Goal: Check status: Check status

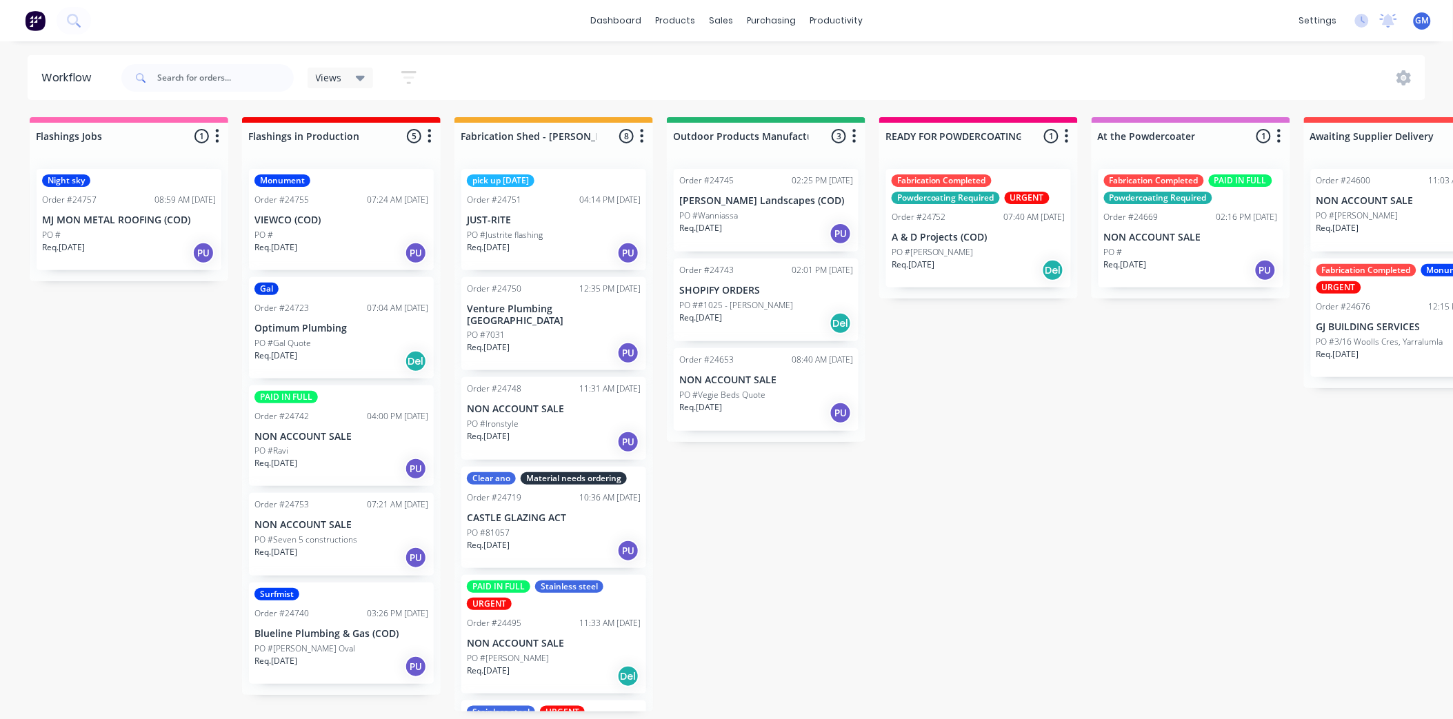
scroll to position [3, 0]
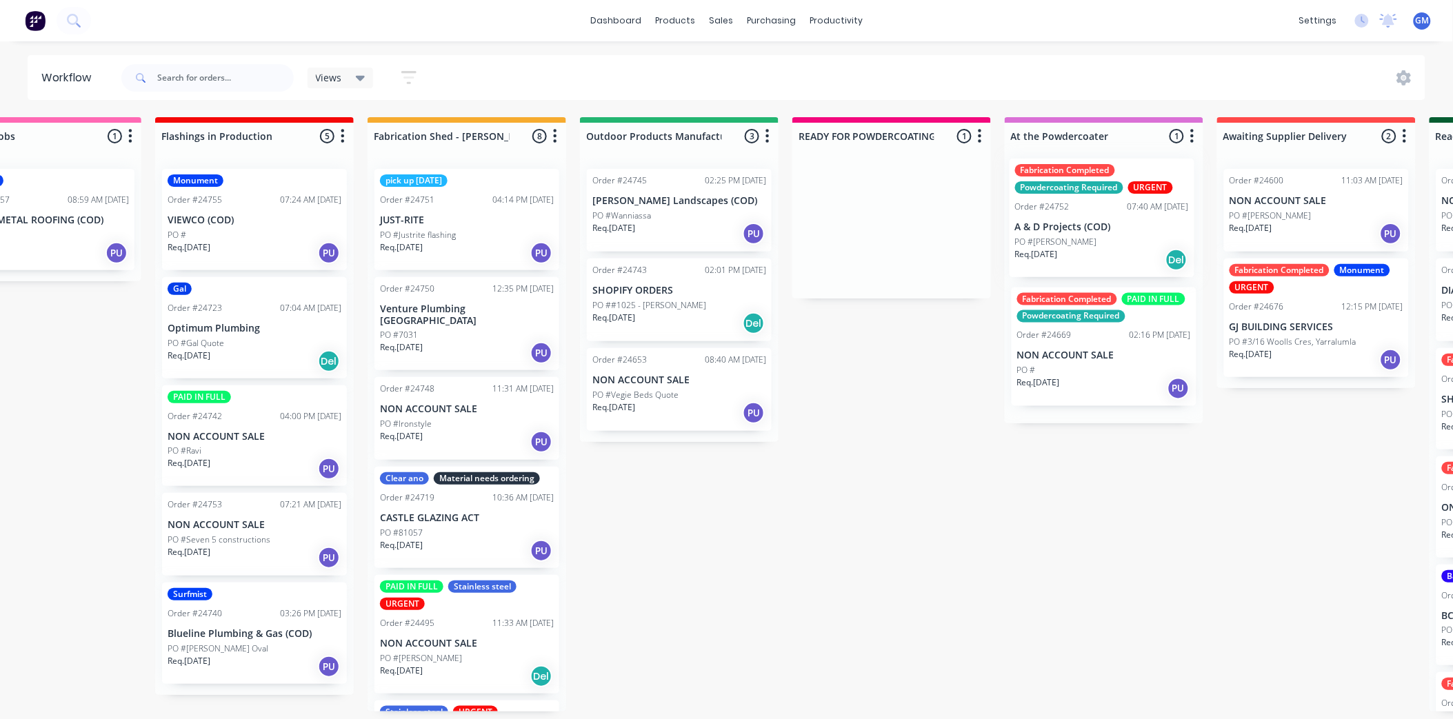
drag, startPoint x: 964, startPoint y: 229, endPoint x: 1081, endPoint y: 228, distance: 117.3
click at [1085, 228] on div "Flashings Jobs 1 Status colour #FF69B4 hex #FF69B4 Save Cancel Notifications Em…" at bounding box center [1353, 414] width 2900 height 595
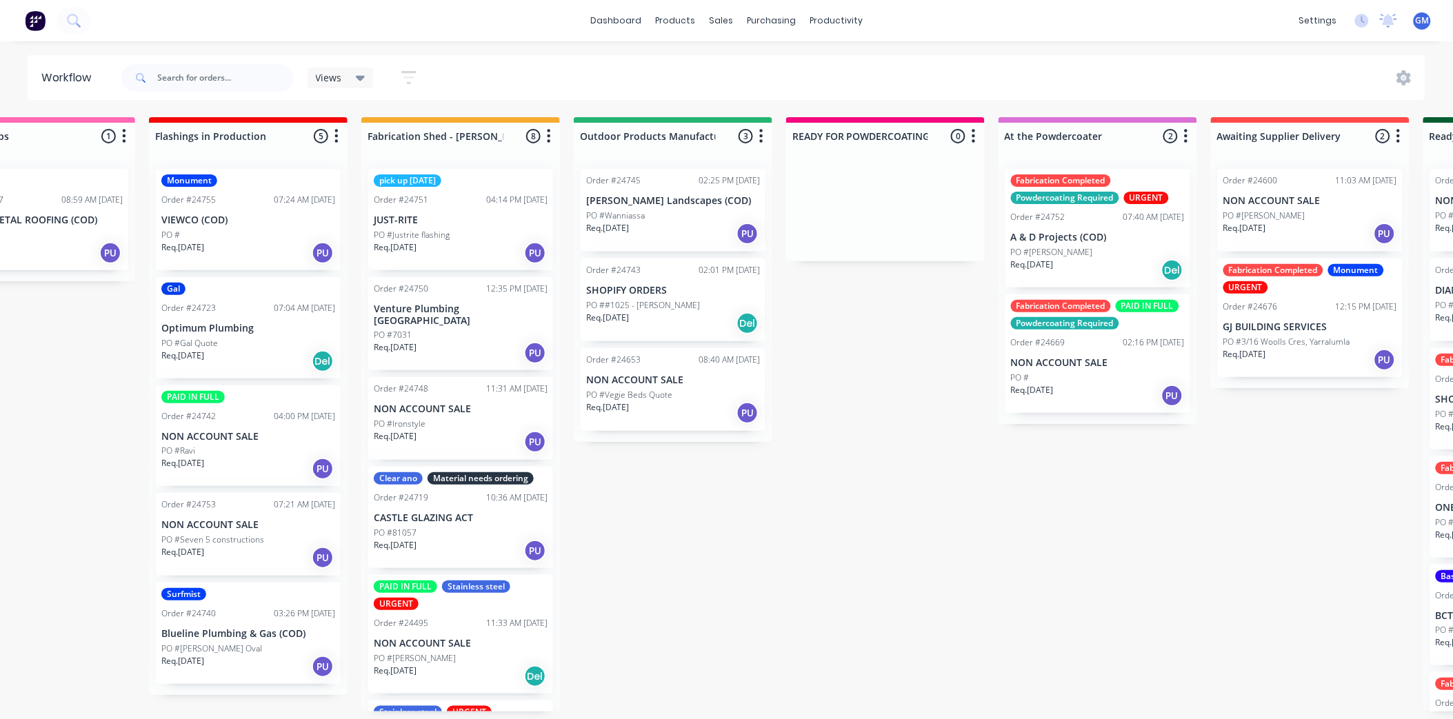
click at [1093, 350] on div "Fabrication Completed PAID IN FULL Powdercoating Required Order #24669 02:16 PM…" at bounding box center [1098, 354] width 185 height 119
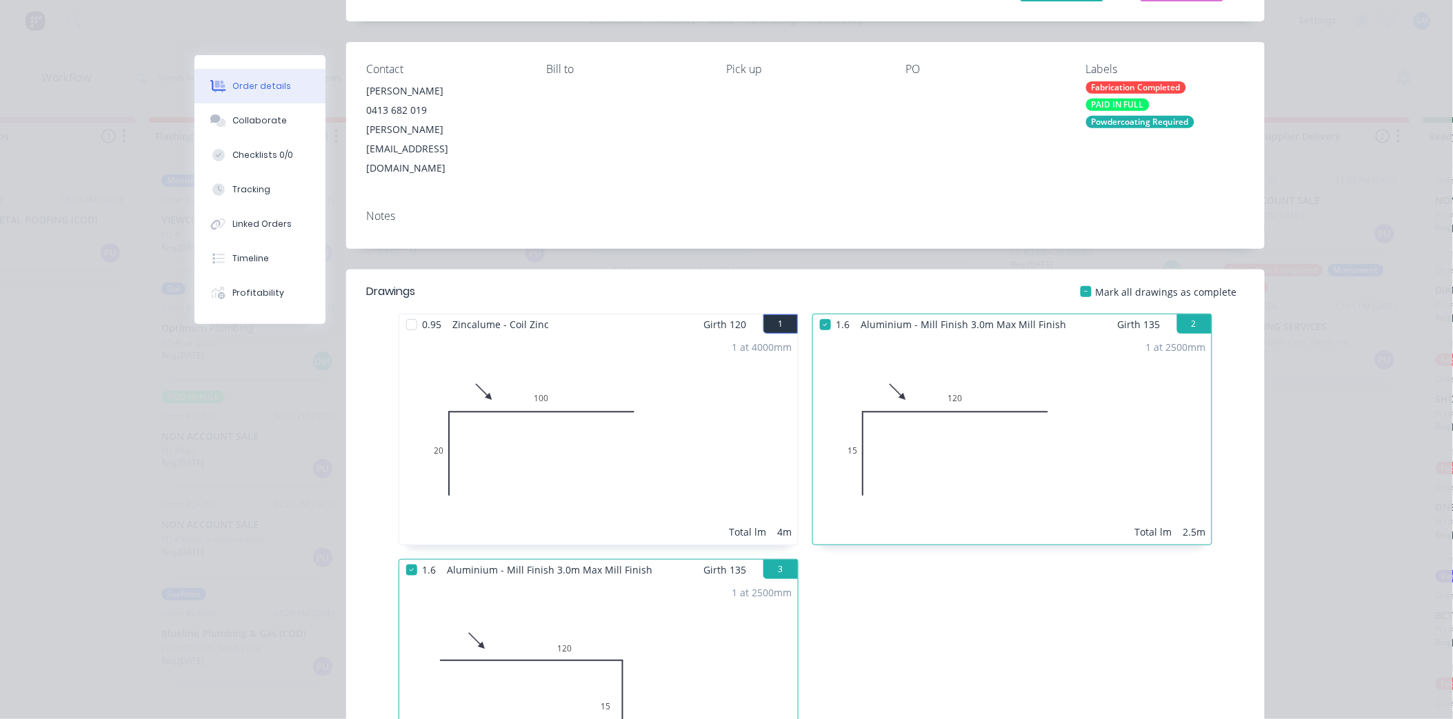
scroll to position [0, 0]
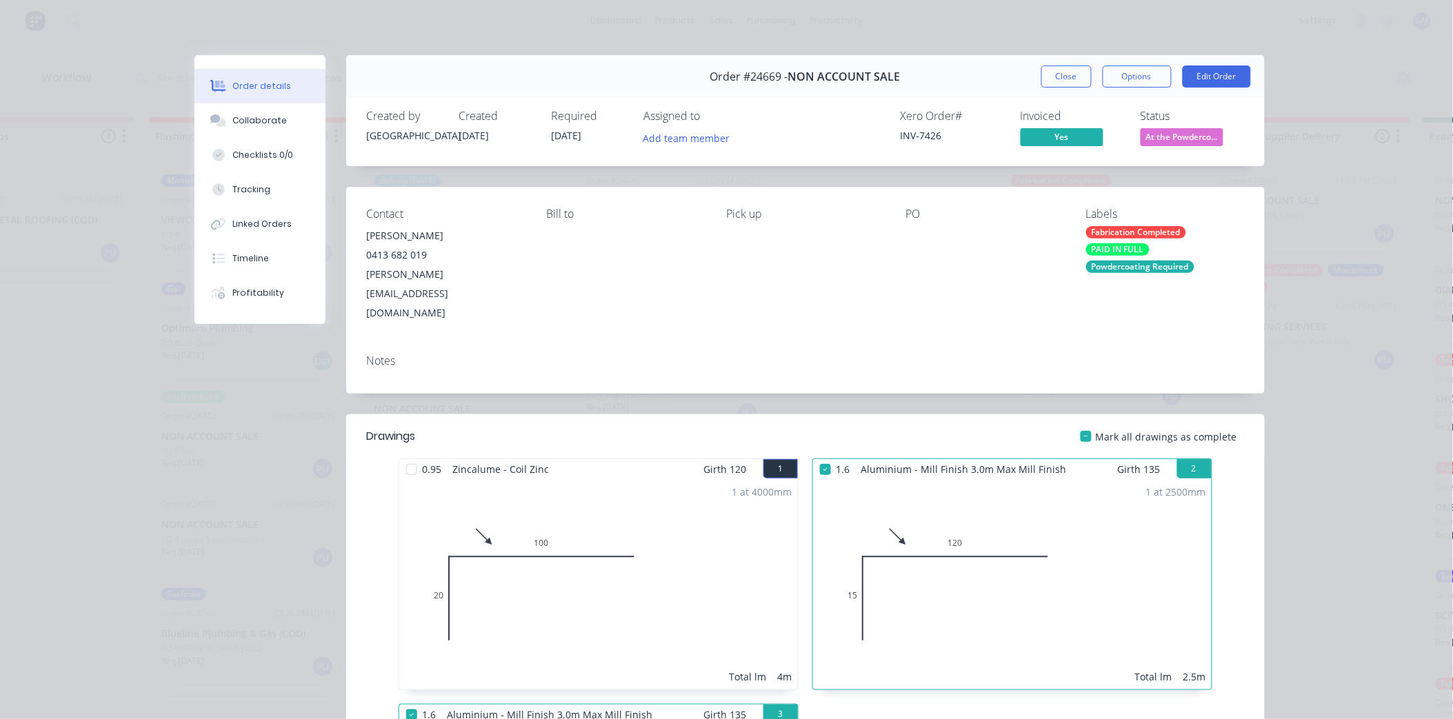
click at [1068, 81] on button "Close" at bounding box center [1066, 77] width 50 height 22
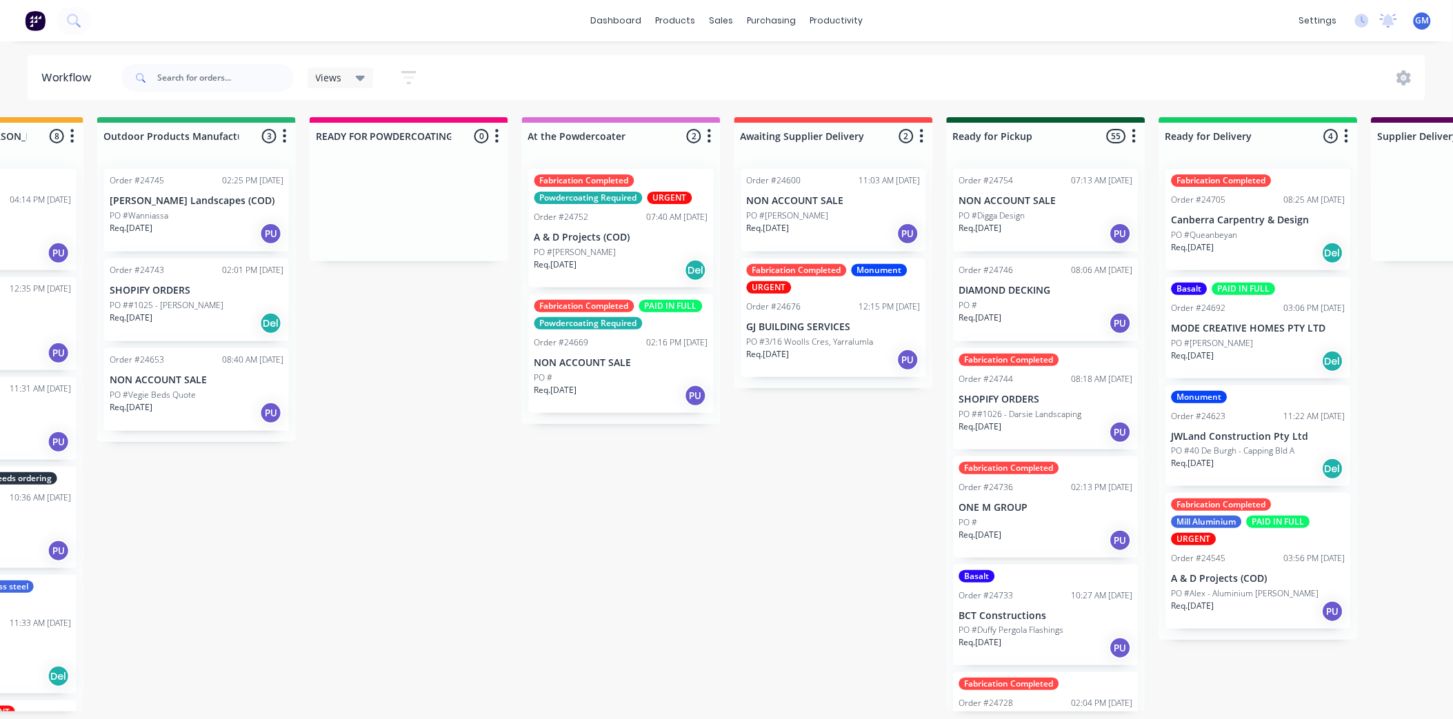
scroll to position [3, 610]
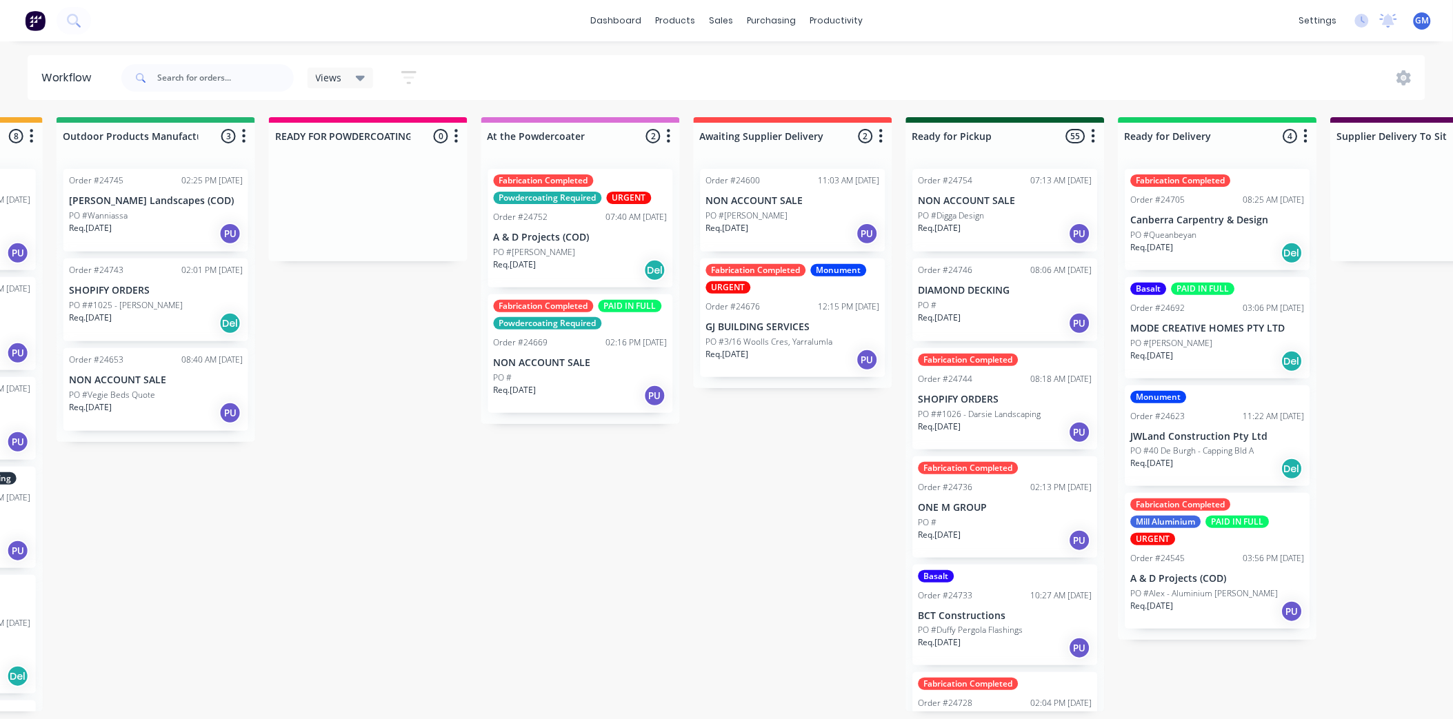
click at [1177, 573] on p "A & D Projects (COD)" at bounding box center [1218, 579] width 174 height 12
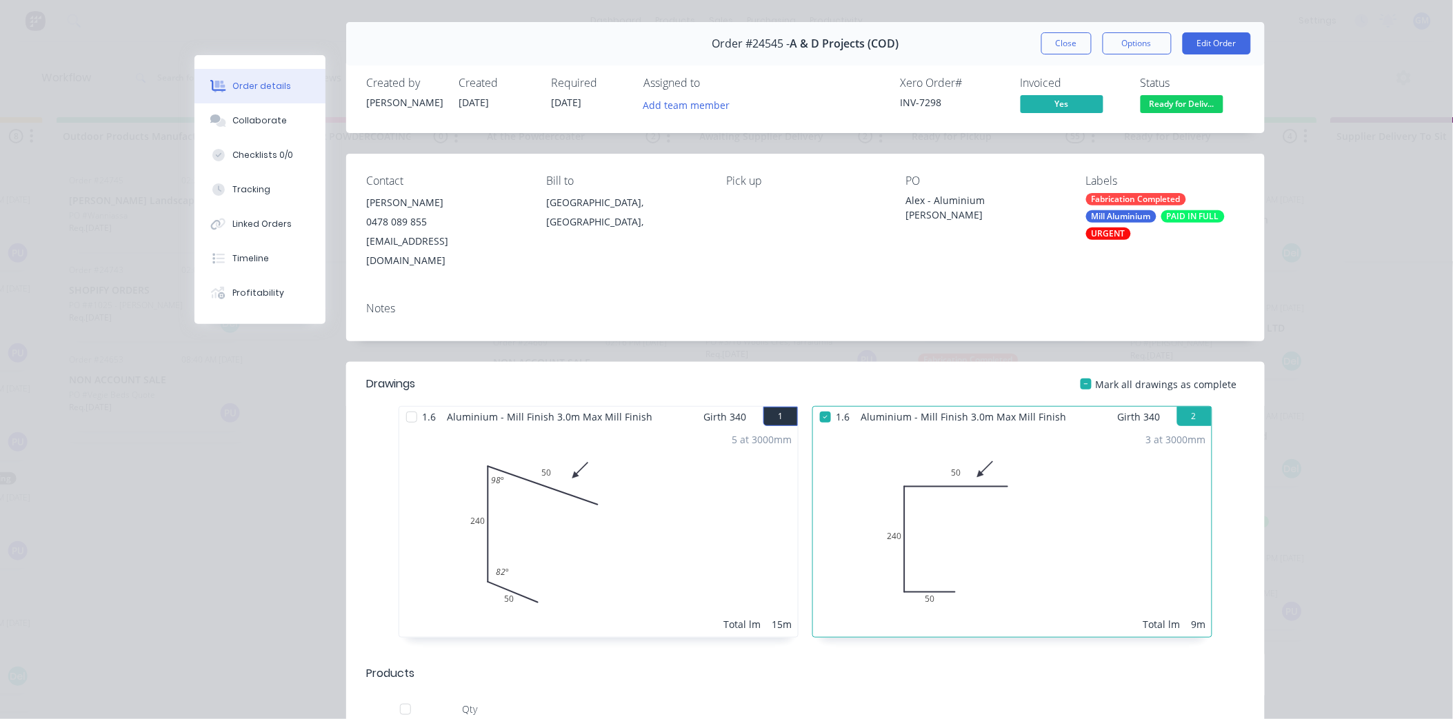
scroll to position [0, 0]
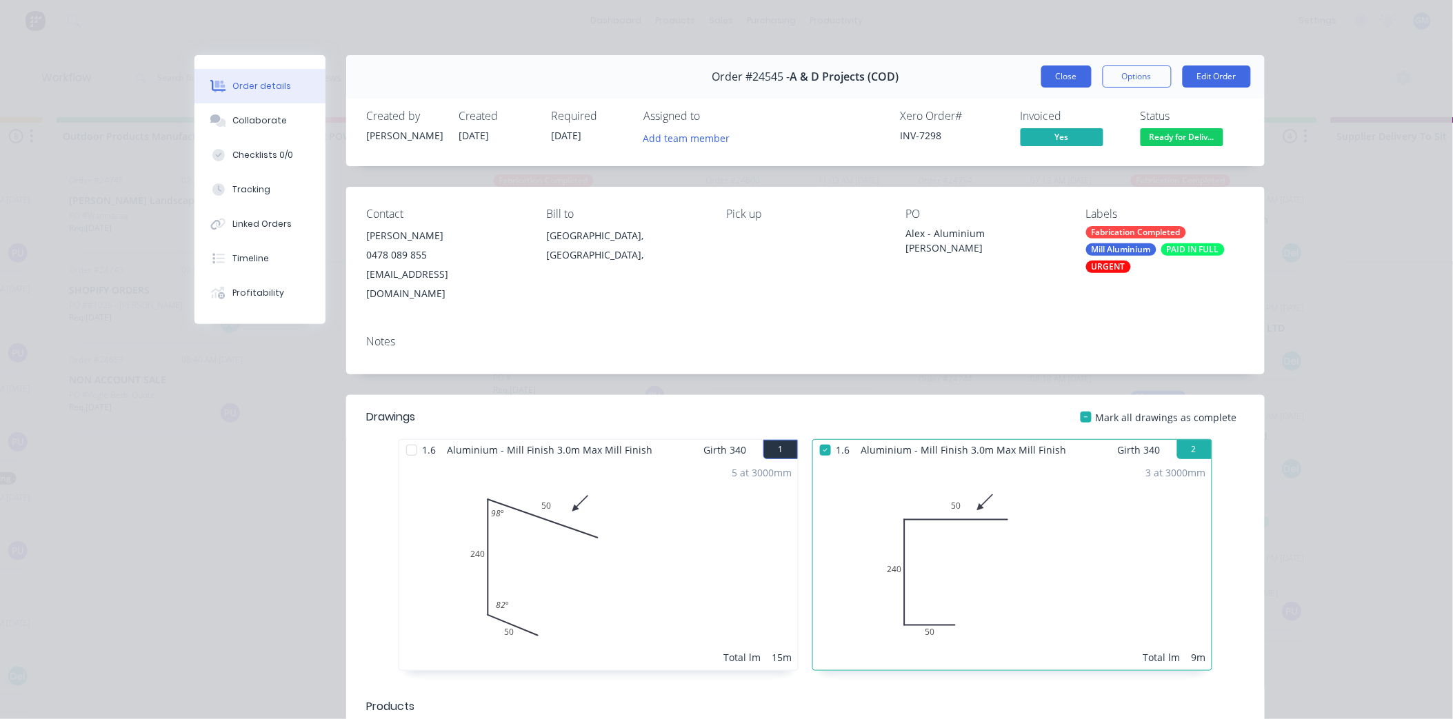
click at [1059, 72] on button "Close" at bounding box center [1066, 77] width 50 height 22
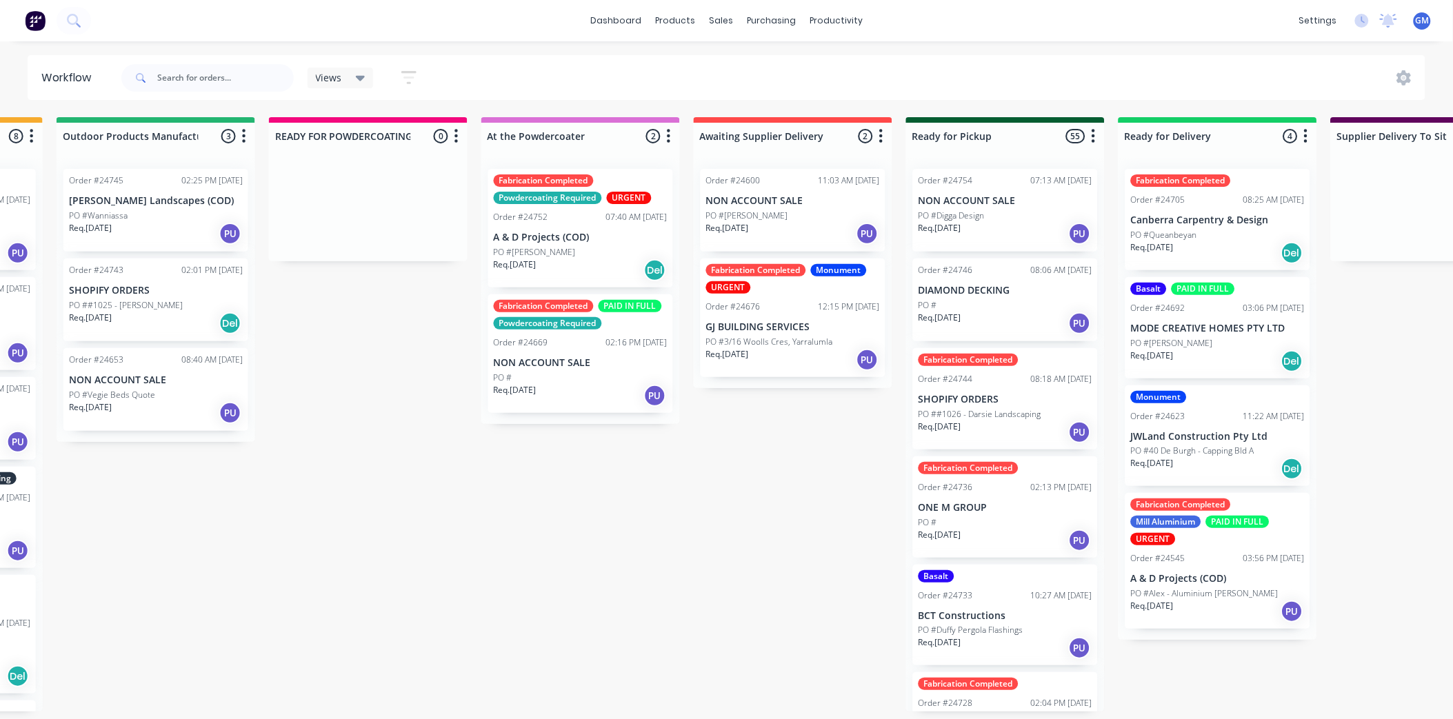
click at [1232, 559] on div "Order #24545 03:56 PM [DATE]" at bounding box center [1218, 558] width 174 height 12
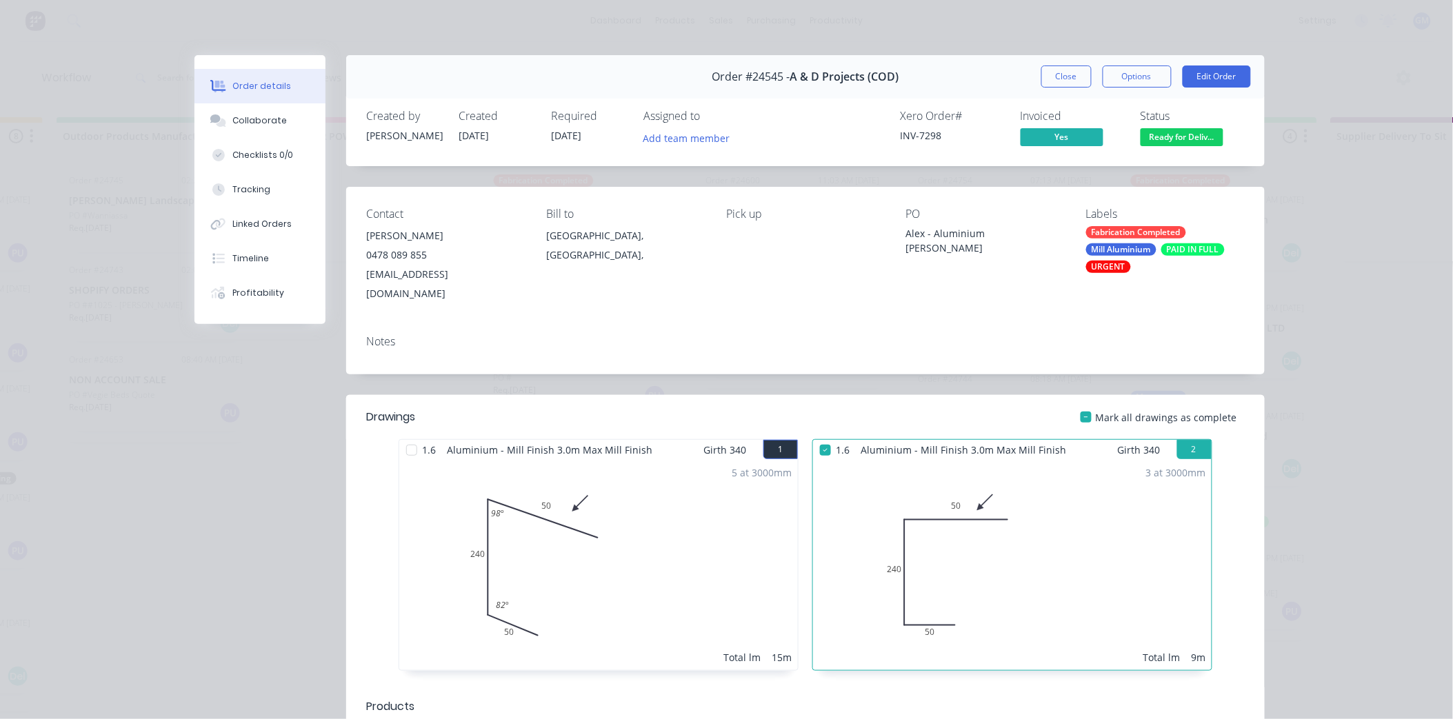
drag, startPoint x: 401, startPoint y: 439, endPoint x: 416, endPoint y: 438, distance: 14.5
click at [402, 439] on div at bounding box center [412, 451] width 28 height 28
click at [1060, 73] on button "Close" at bounding box center [1066, 77] width 50 height 22
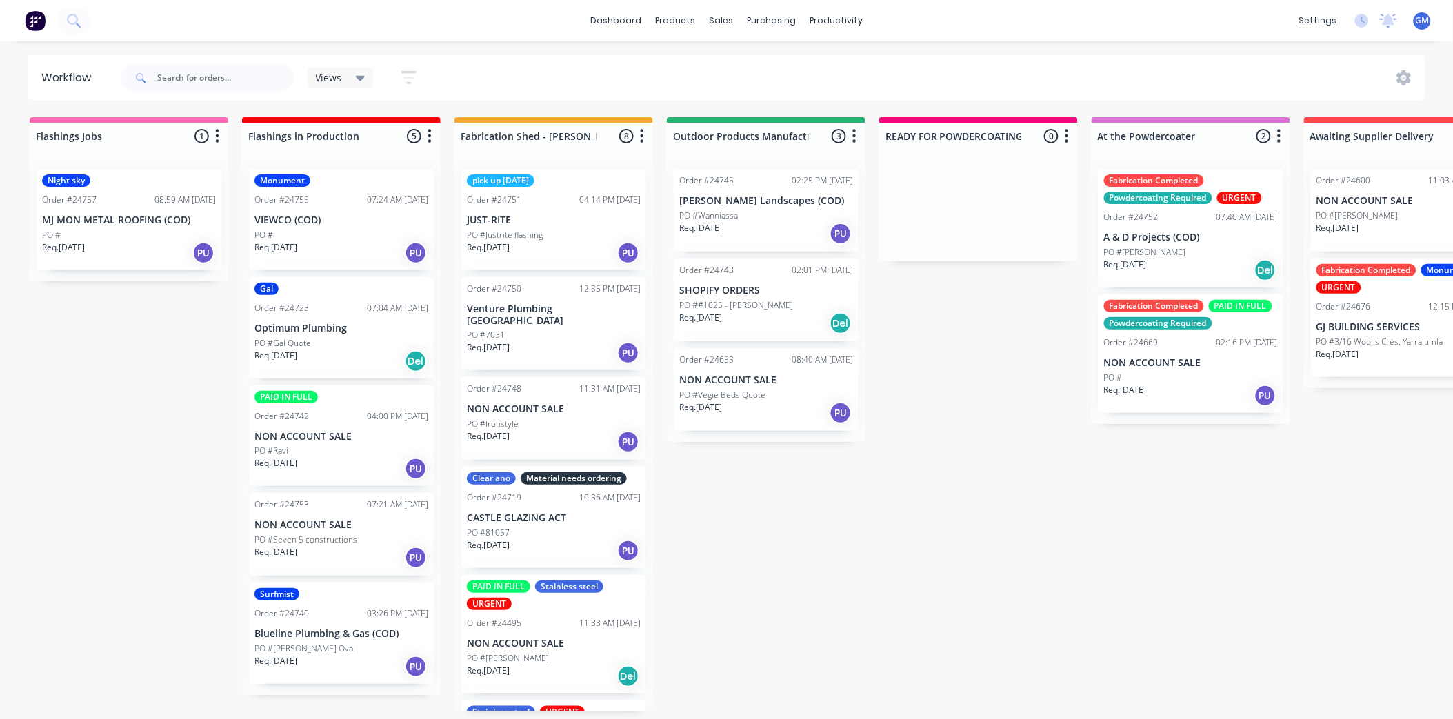
click at [567, 218] on p "JUST-RITE" at bounding box center [554, 220] width 174 height 12
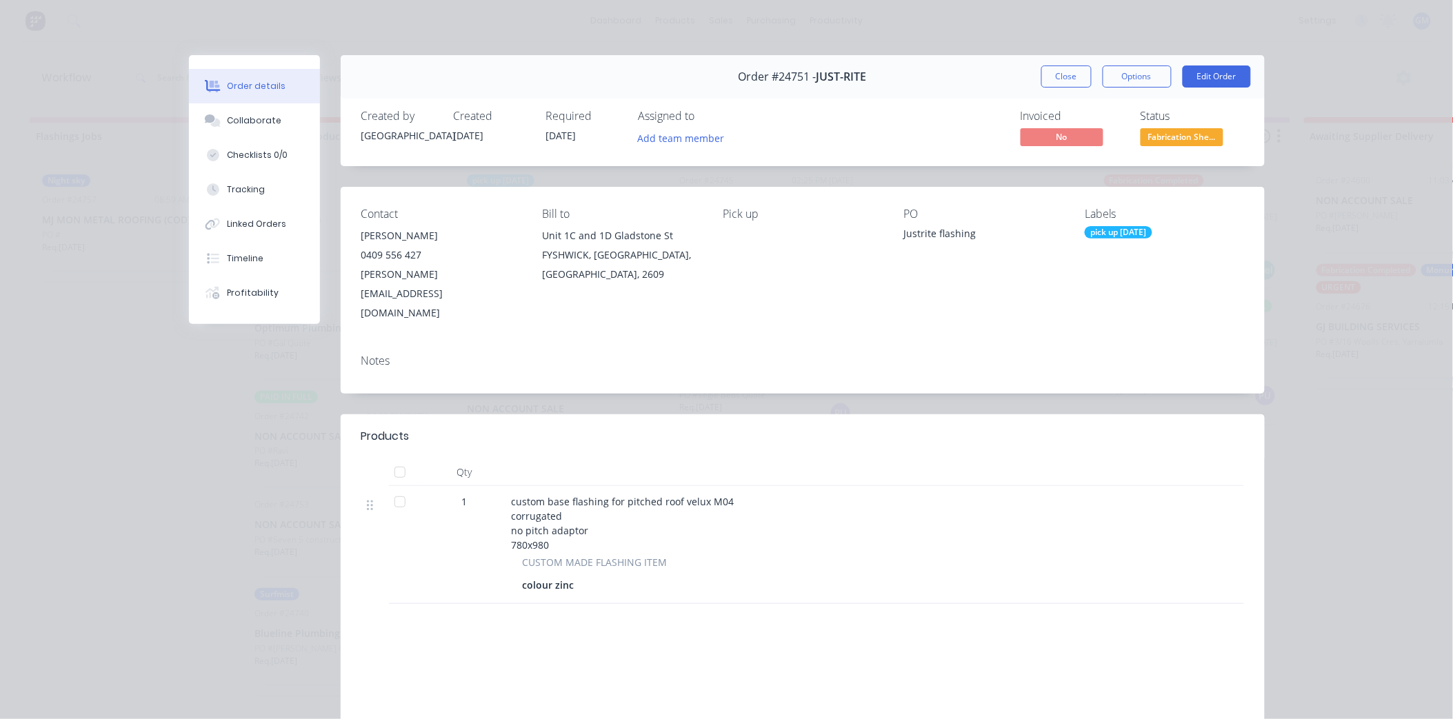
scroll to position [77, 0]
